Goal: Task Accomplishment & Management: Use online tool/utility

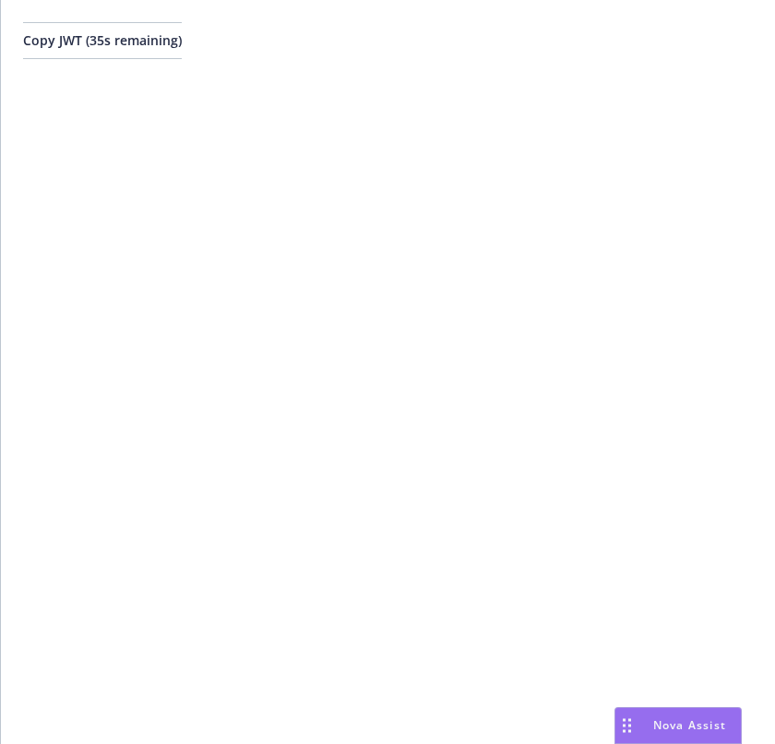
click at [311, 406] on div "Copy JWT ( 35 s remaining)" at bounding box center [388, 372] width 774 height 744
